Goal: Task Accomplishment & Management: Manage account settings

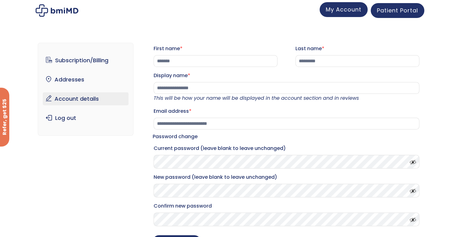
click at [345, 13] on span "My Account" at bounding box center [344, 10] width 36 height 8
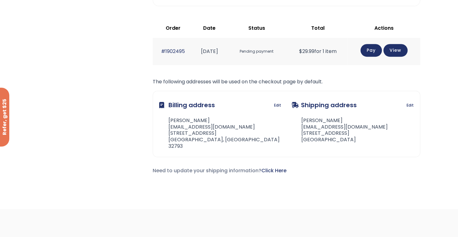
scroll to position [161, 0]
click at [68, 206] on div "Subscription/Billing bmiRewards Addresses Account details Submit a Review Log o…" at bounding box center [229, 43] width 458 height 334
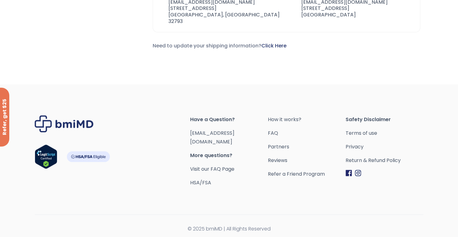
scroll to position [287, 0]
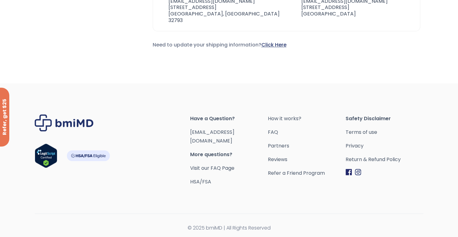
click at [272, 43] on link "Click Here" at bounding box center [273, 44] width 25 height 7
